Goal: Transaction & Acquisition: Purchase product/service

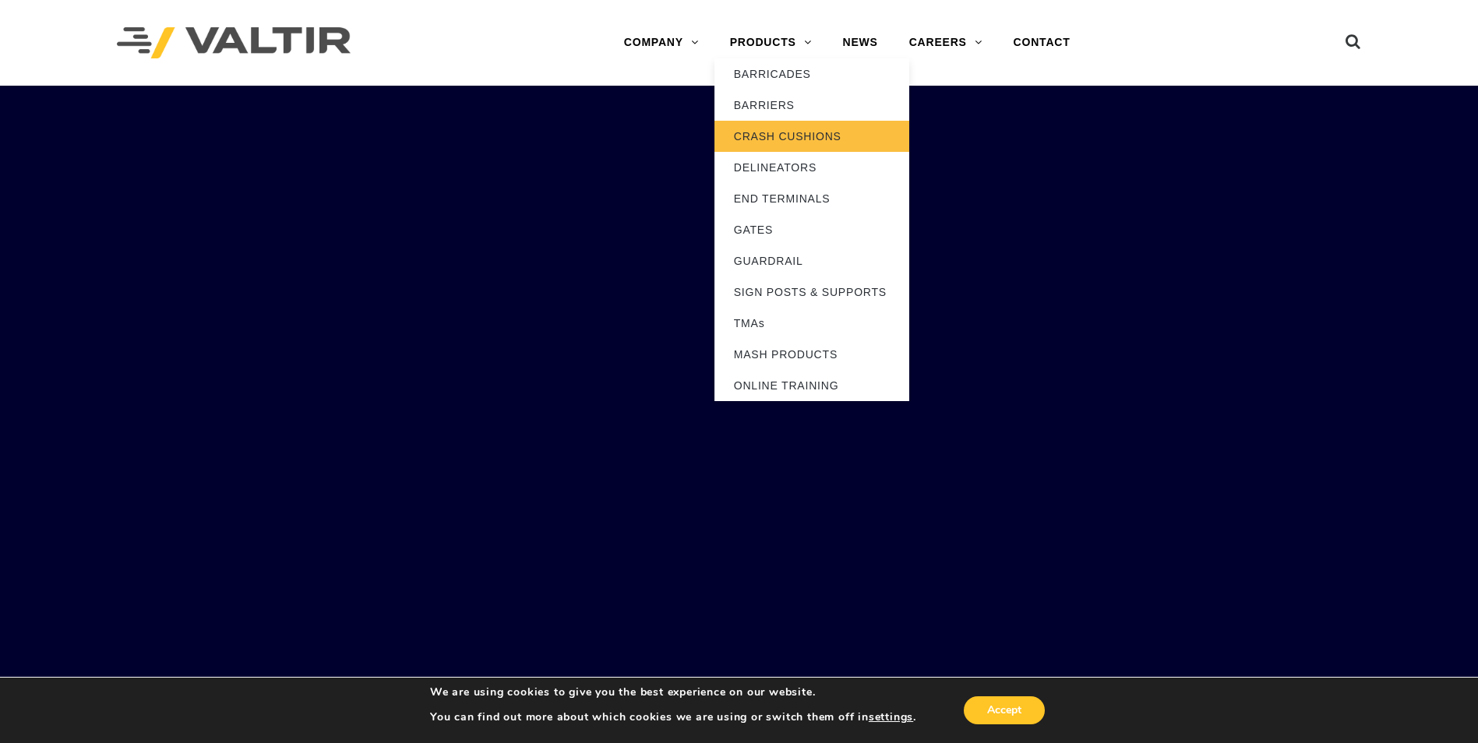
click at [789, 134] on link "CRASH CUSHIONS" at bounding box center [812, 136] width 195 height 31
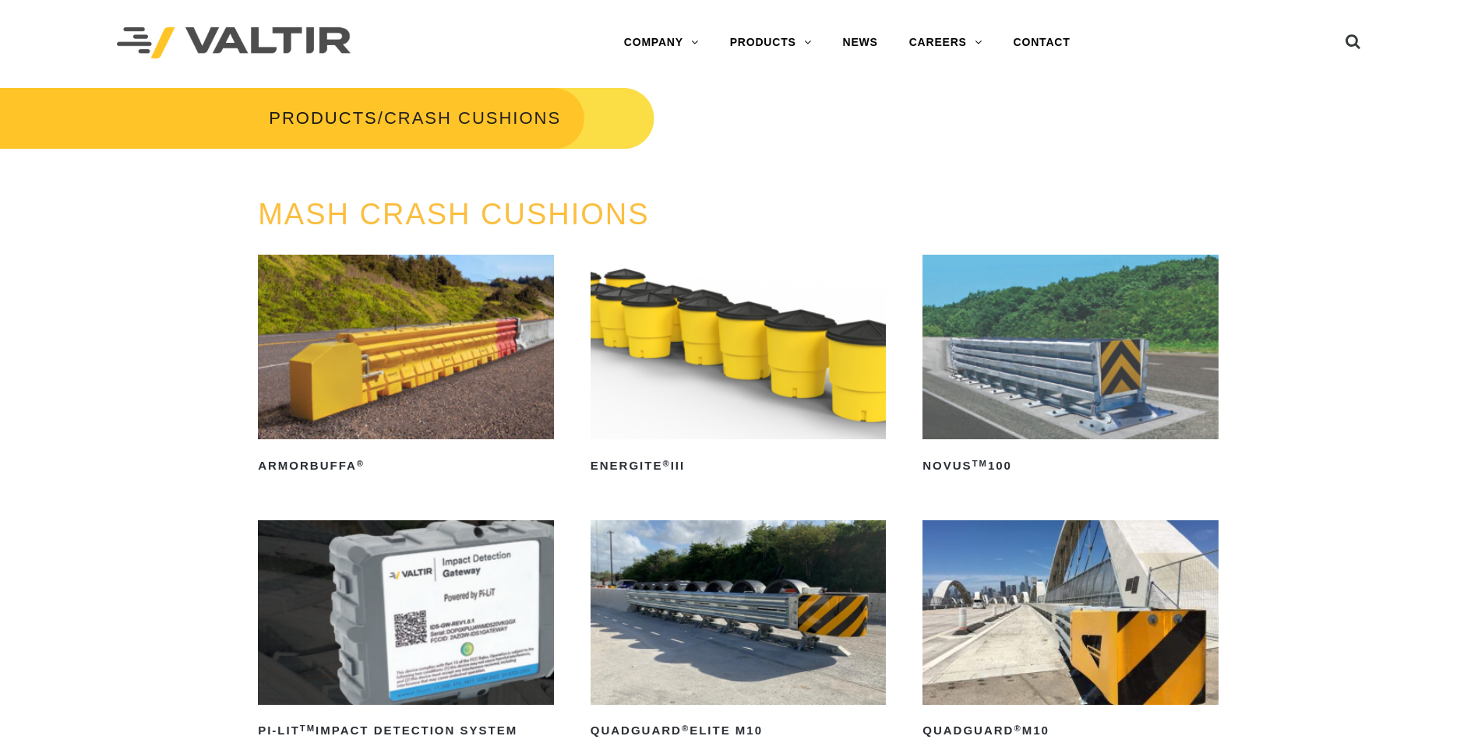
click at [1027, 373] on img at bounding box center [1071, 347] width 296 height 185
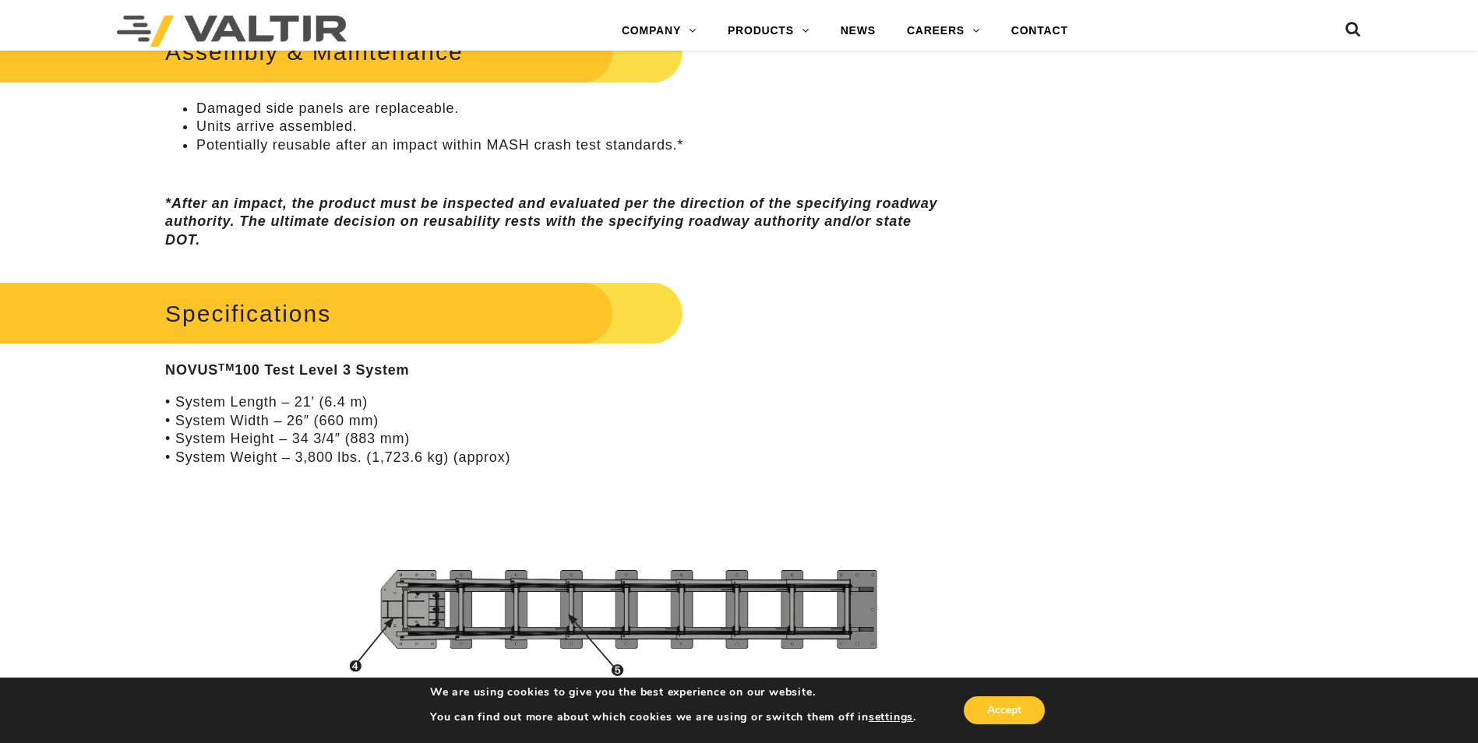
scroll to position [1169, 0]
